Goal: Task Accomplishment & Management: Manage account settings

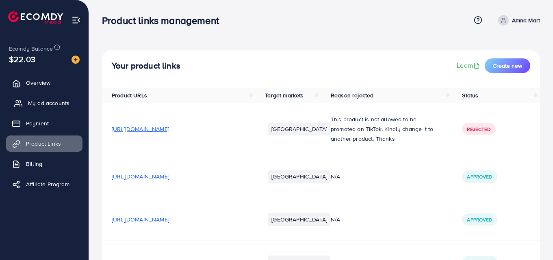
click at [57, 96] on link "My ad accounts" at bounding box center [44, 103] width 76 height 16
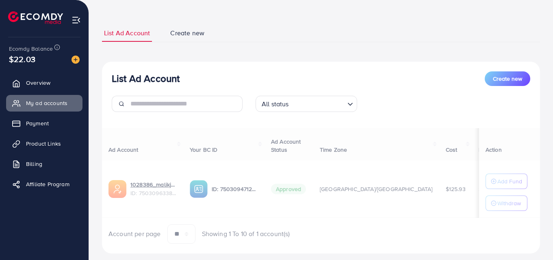
scroll to position [54, 0]
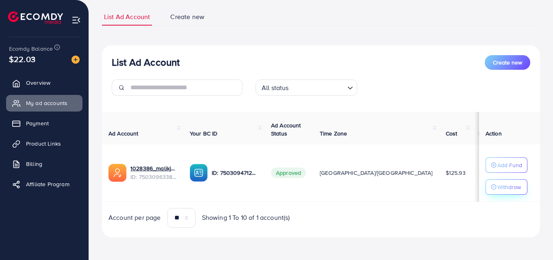
click at [501, 186] on p "Withdraw" at bounding box center [509, 187] width 24 height 10
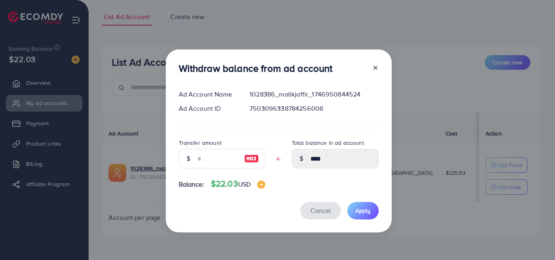
click at [321, 209] on span "Cancel" at bounding box center [320, 210] width 20 height 9
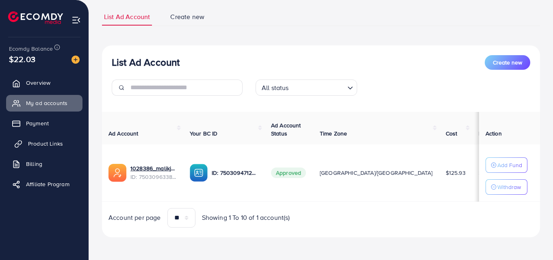
click at [45, 146] on span "Product Links" at bounding box center [45, 144] width 35 height 8
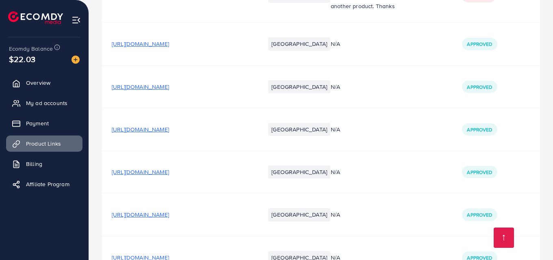
scroll to position [345, 0]
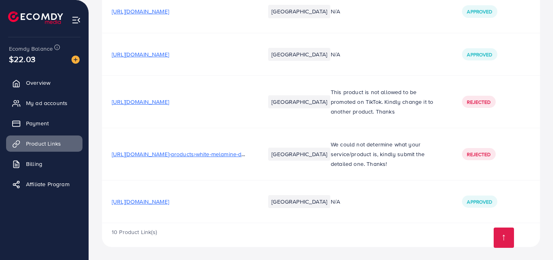
click at [169, 202] on span "[URL][DOMAIN_NAME]" at bounding box center [140, 202] width 57 height 8
click at [169, 203] on span "[URL][DOMAIN_NAME]" at bounding box center [140, 202] width 57 height 8
